Goal: Information Seeking & Learning: Learn about a topic

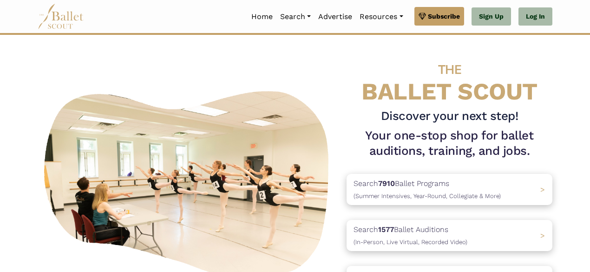
scroll to position [93, 0]
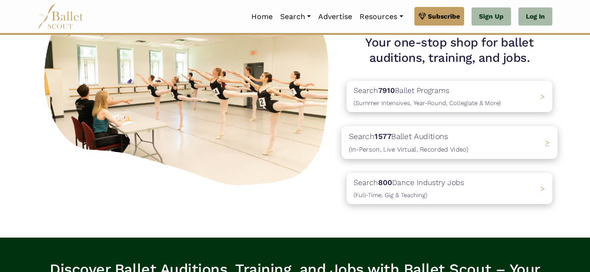
click at [528, 137] on div "Search 1577 Ballet Auditions (In-Person, Live Virtual, Recorded Video) >" at bounding box center [450, 142] width 216 height 33
click at [455, 154] on p "Search 1577 Ballet Auditions (In-Person, Live Virtual, Recorded Video)" at bounding box center [408, 142] width 119 height 25
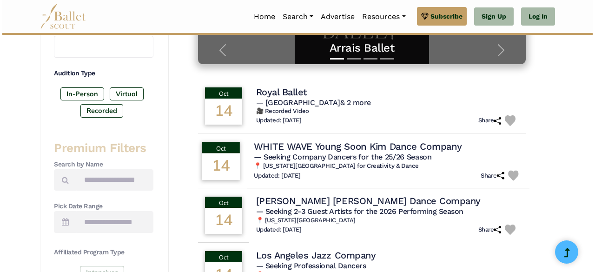
scroll to position [279, 0]
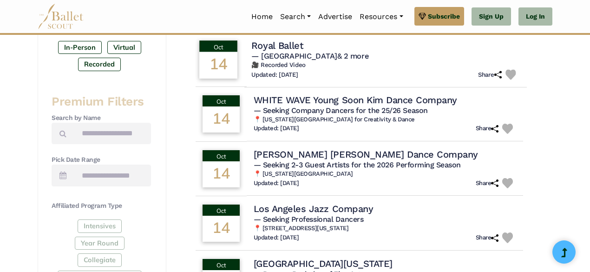
click at [363, 66] on h6 "🎥 Recorded Video" at bounding box center [385, 65] width 268 height 8
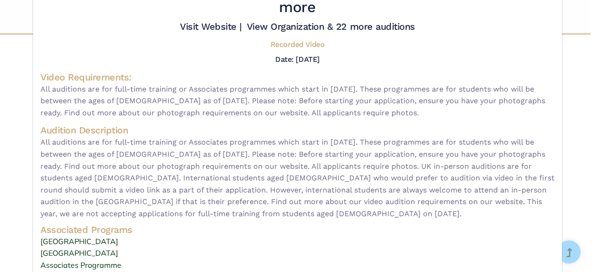
scroll to position [69, 0]
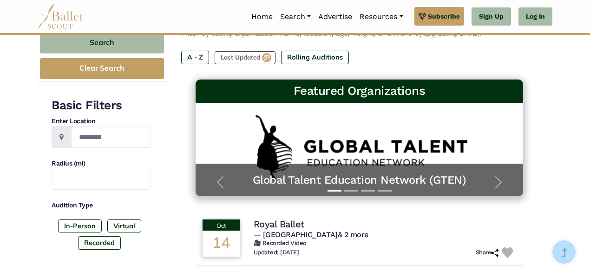
scroll to position [139, 0]
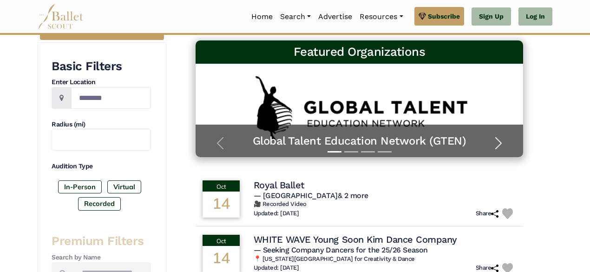
click at [495, 143] on span "button" at bounding box center [498, 143] width 15 height 15
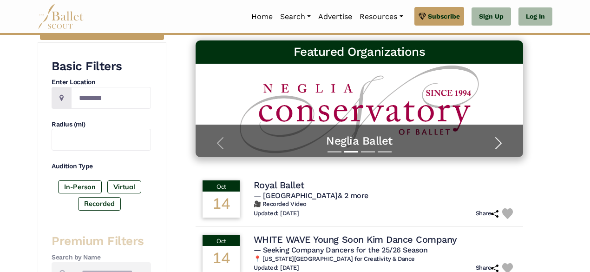
click at [497, 145] on span "button" at bounding box center [498, 143] width 15 height 15
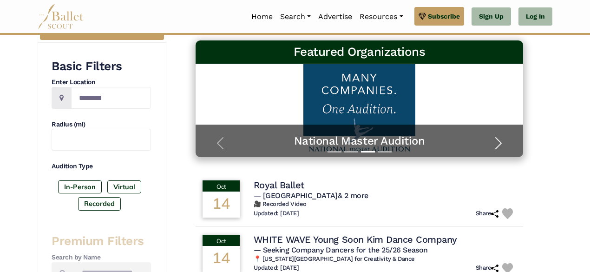
click at [497, 145] on span "button" at bounding box center [498, 143] width 15 height 15
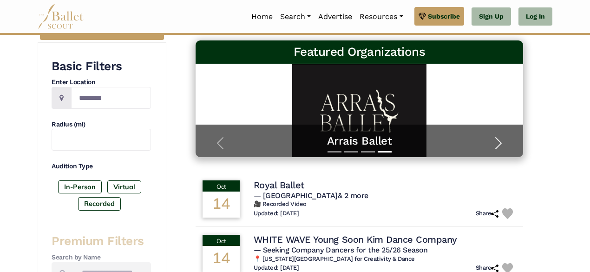
click at [501, 145] on span "button" at bounding box center [498, 143] width 15 height 15
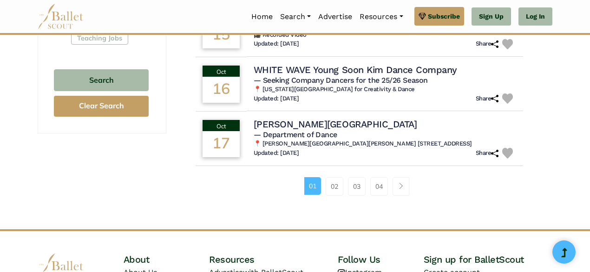
scroll to position [651, 0]
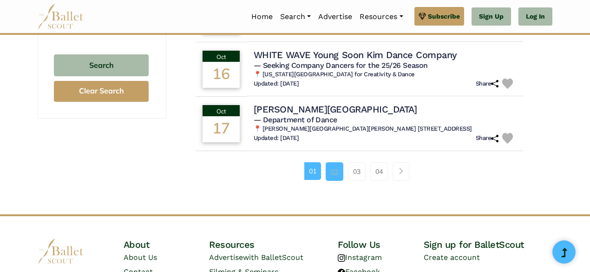
click at [333, 174] on link "02" at bounding box center [335, 171] width 18 height 19
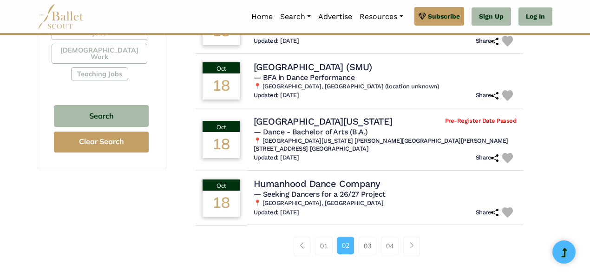
scroll to position [604, 0]
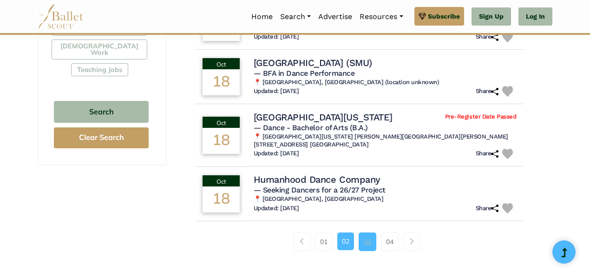
click at [369, 240] on link "03" at bounding box center [368, 241] width 18 height 19
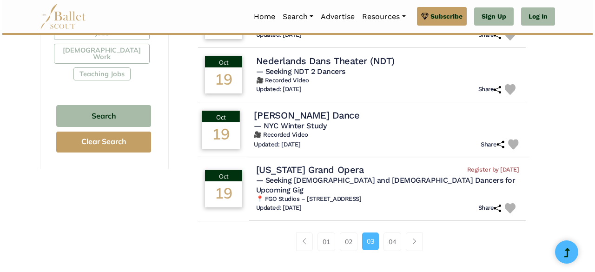
scroll to position [604, 0]
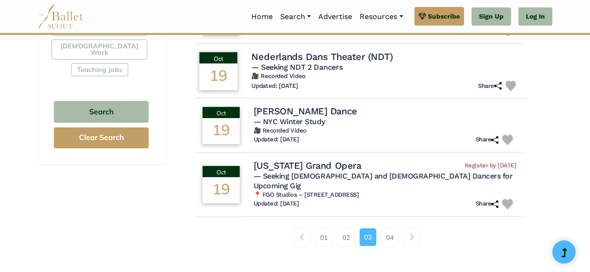
click at [307, 50] on h4 "Nederlands Dans Theater (NDT)" at bounding box center [321, 56] width 141 height 13
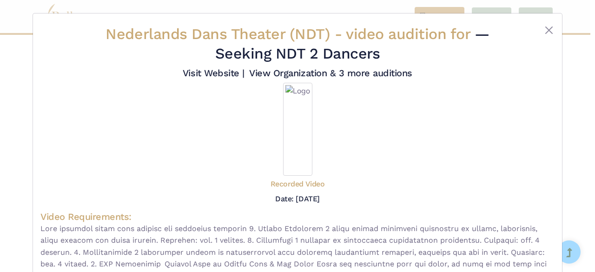
scroll to position [46, 0]
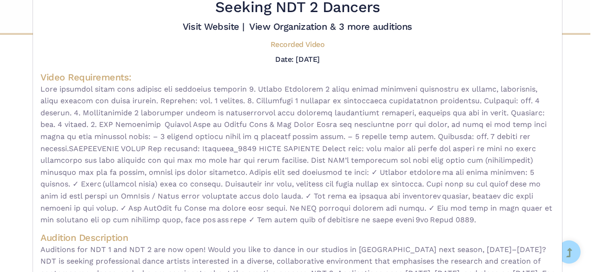
drag, startPoint x: 251, startPoint y: 57, endPoint x: 346, endPoint y: 57, distance: 94.8
click at [346, 57] on div "Date: [DATE]" at bounding box center [297, 59] width 514 height 12
click at [336, 82] on h4 "Video Requirements:" at bounding box center [297, 77] width 514 height 12
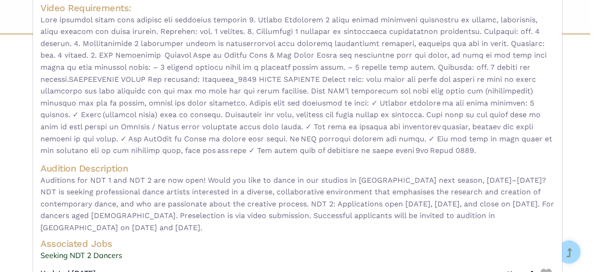
scroll to position [101, 0]
